Goal: Find contact information: Find contact information

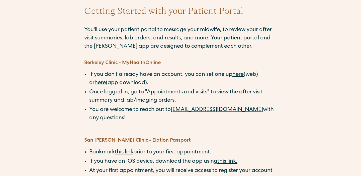
scroll to position [52, 0]
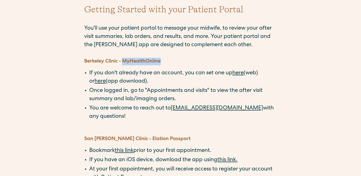
drag, startPoint x: 123, startPoint y: 62, endPoint x: 162, endPoint y: 62, distance: 39.4
click at [162, 62] on h5 "Berkeley Clinic - MyHealthOnline" at bounding box center [180, 62] width 193 height 8
copy strong "MyHealthOnline"
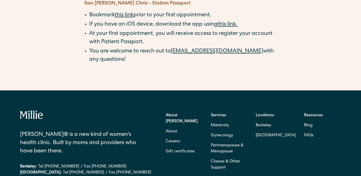
scroll to position [279, 0]
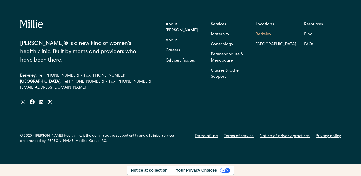
click at [260, 34] on link "Berkeley" at bounding box center [276, 35] width 40 height 10
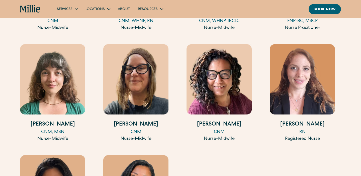
scroll to position [720, 0]
click at [308, 79] on img at bounding box center [302, 79] width 65 height 70
click at [132, 64] on img at bounding box center [135, 79] width 65 height 70
click at [45, 83] on img at bounding box center [52, 79] width 65 height 70
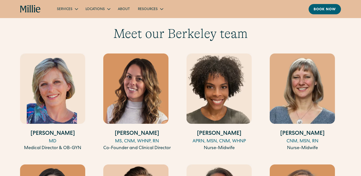
scroll to position [489, 0]
click at [137, 103] on img at bounding box center [135, 89] width 65 height 70
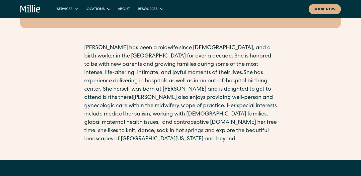
scroll to position [104, 0]
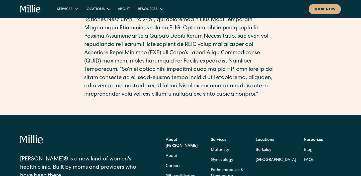
scroll to position [185, 0]
